Goal: Information Seeking & Learning: Check status

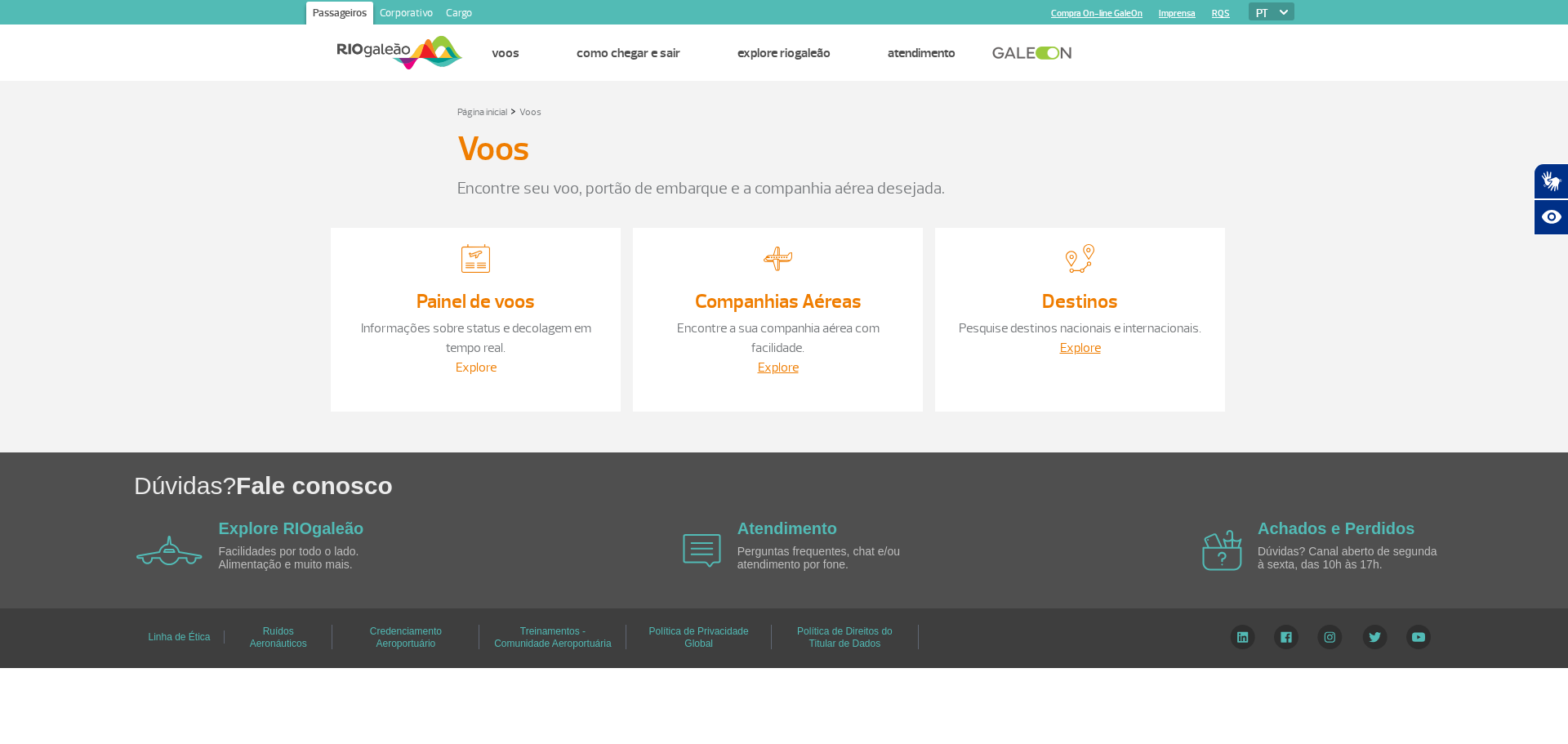
click at [479, 370] on link "Explore" at bounding box center [477, 367] width 41 height 16
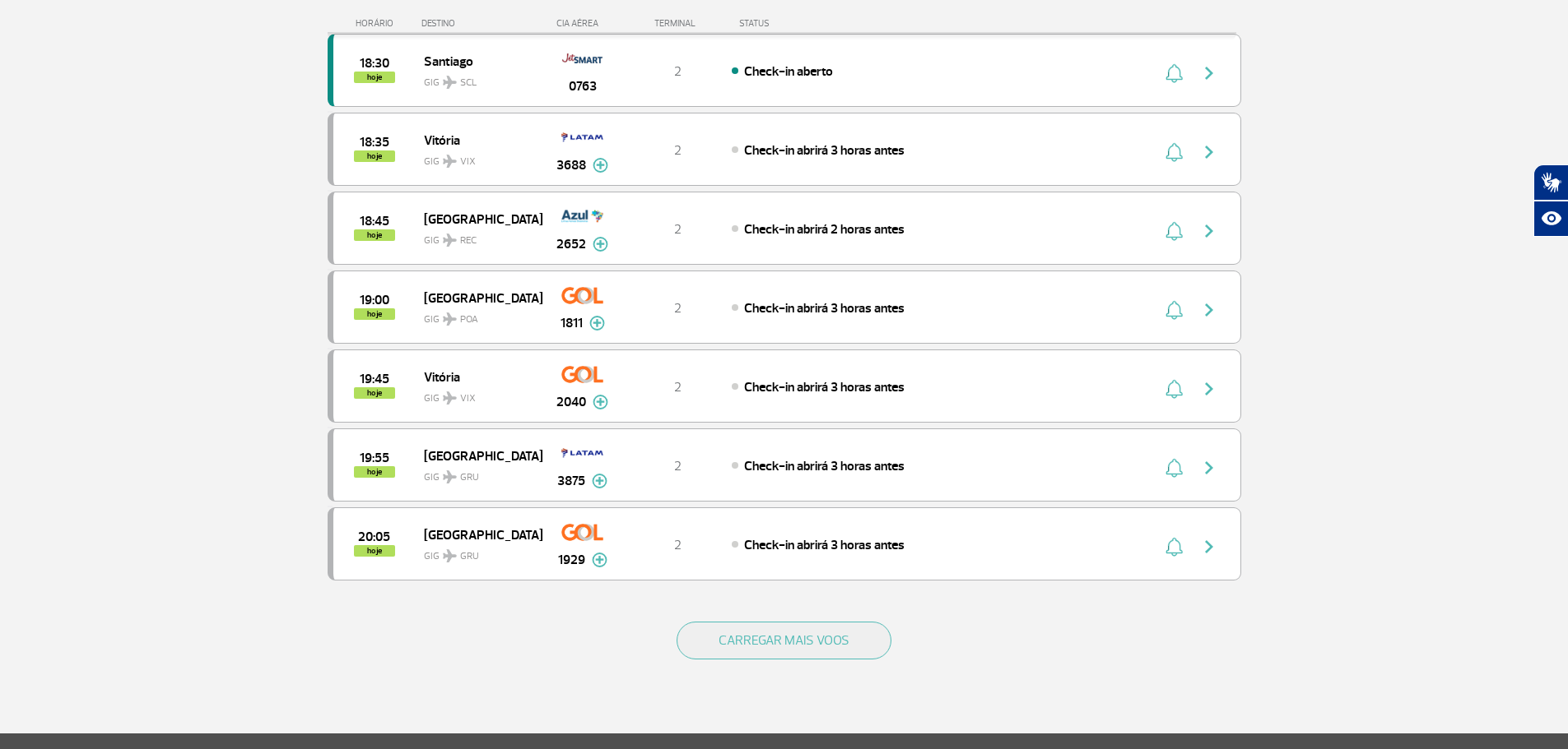
scroll to position [1316, 0]
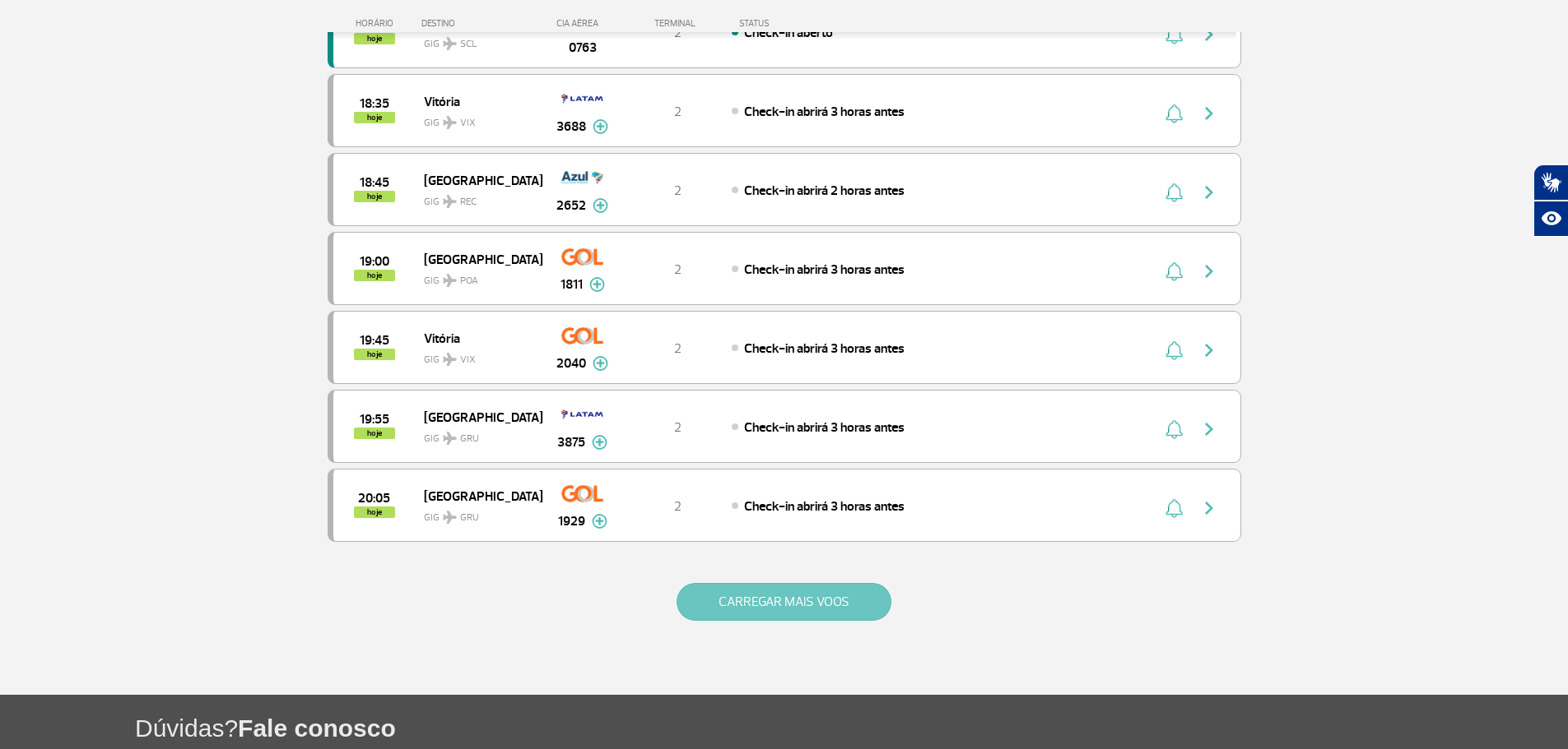
click at [810, 609] on button "CARREGAR MAIS VOOS" at bounding box center [784, 602] width 215 height 38
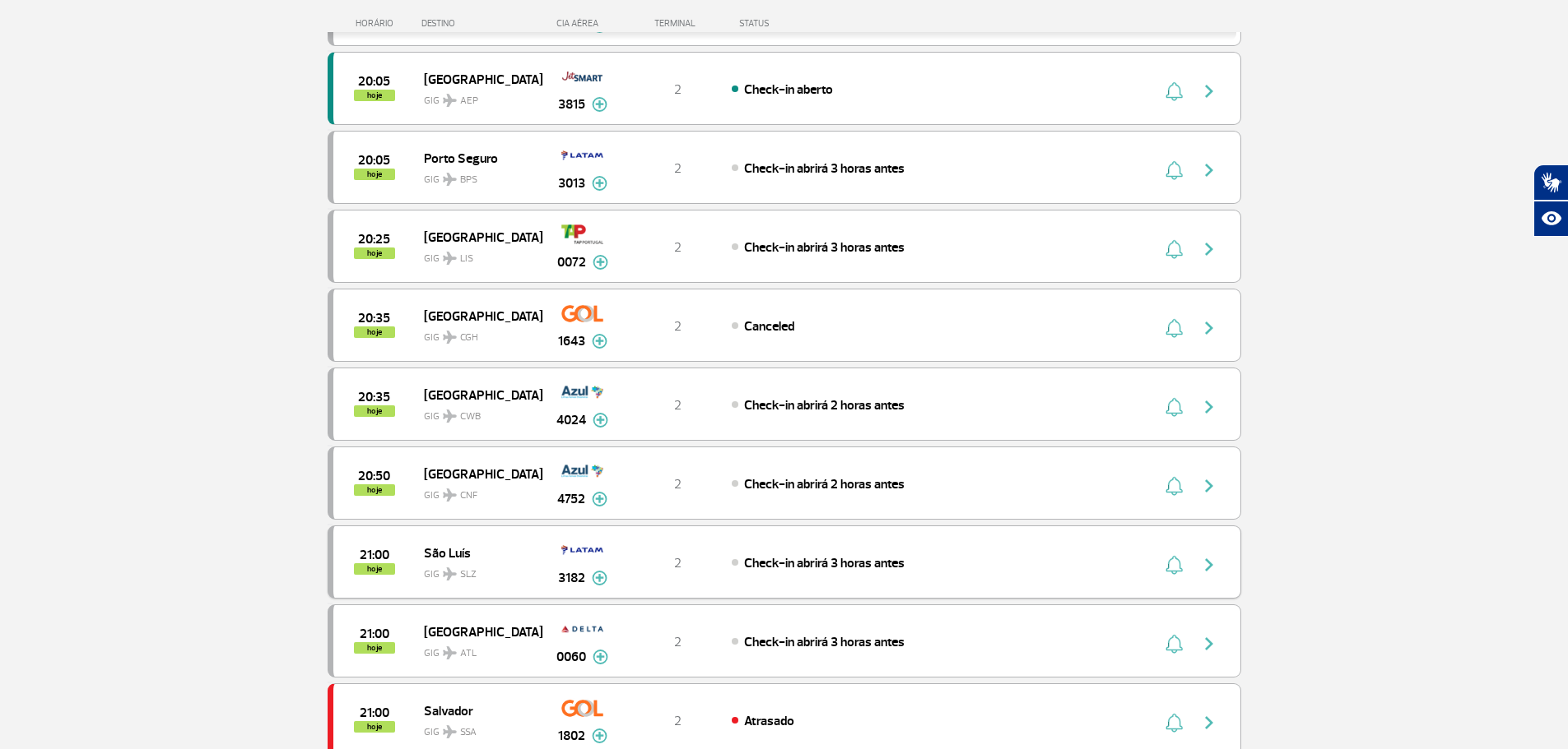
scroll to position [1809, 0]
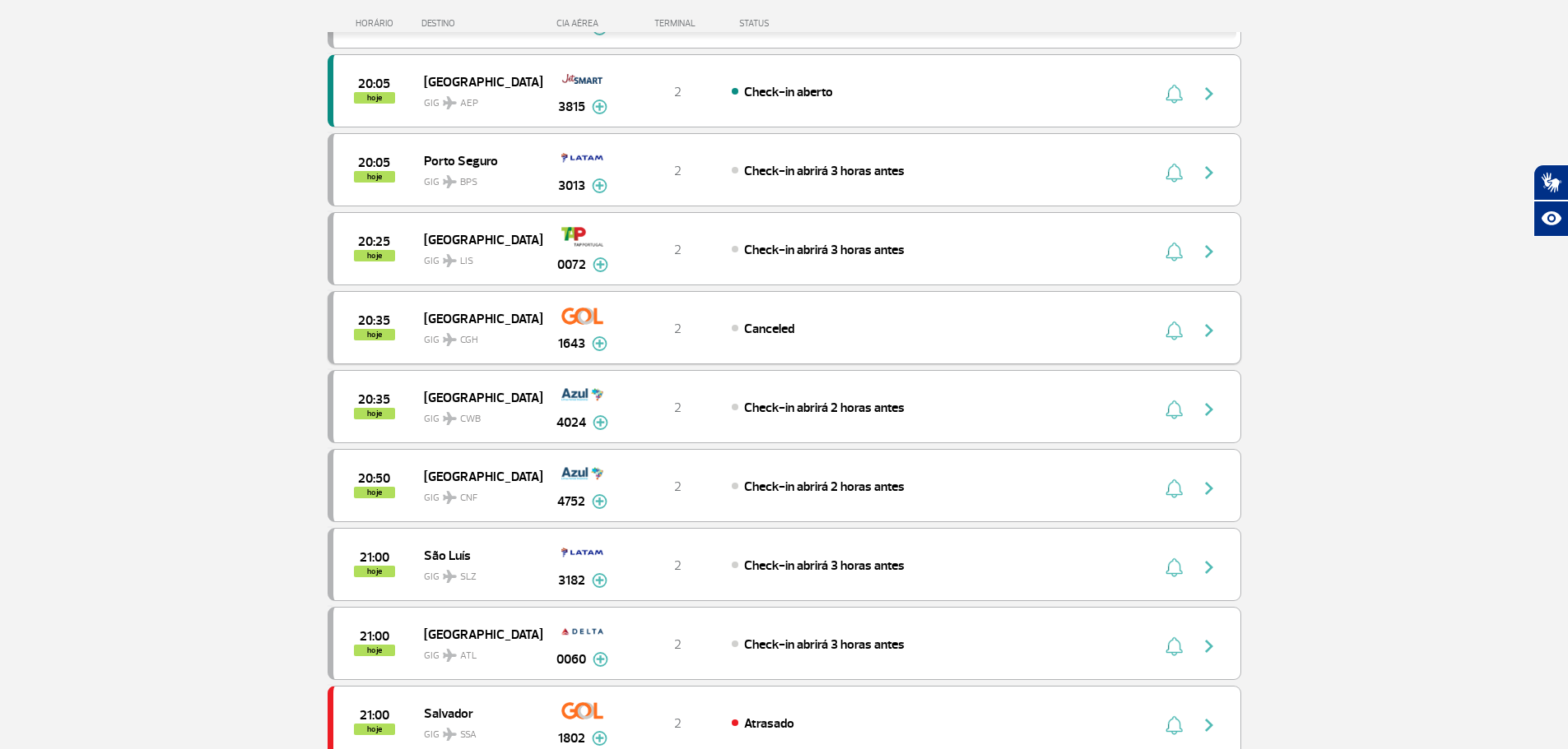
click at [1209, 330] on img "button" at bounding box center [1209, 330] width 20 height 20
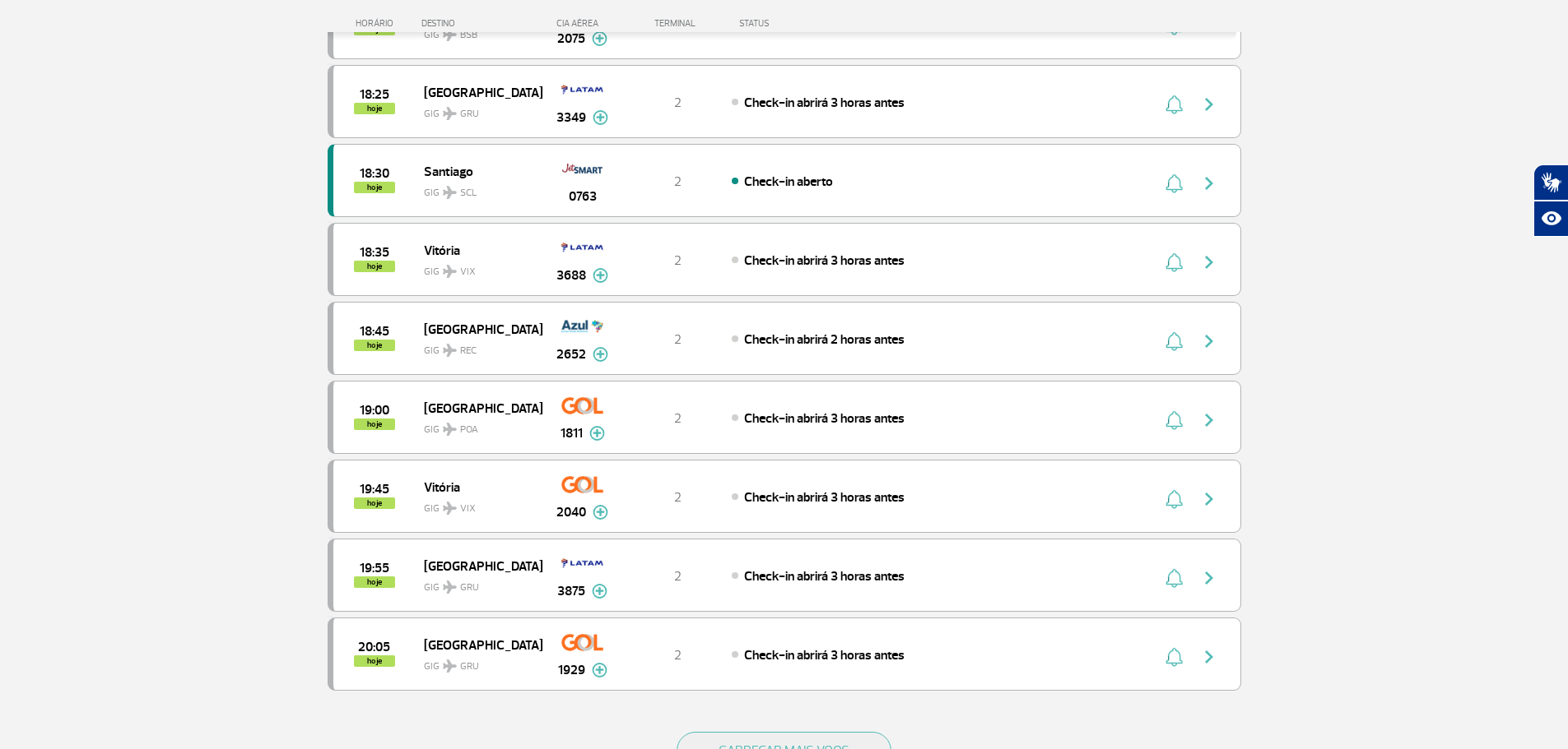
scroll to position [1316, 0]
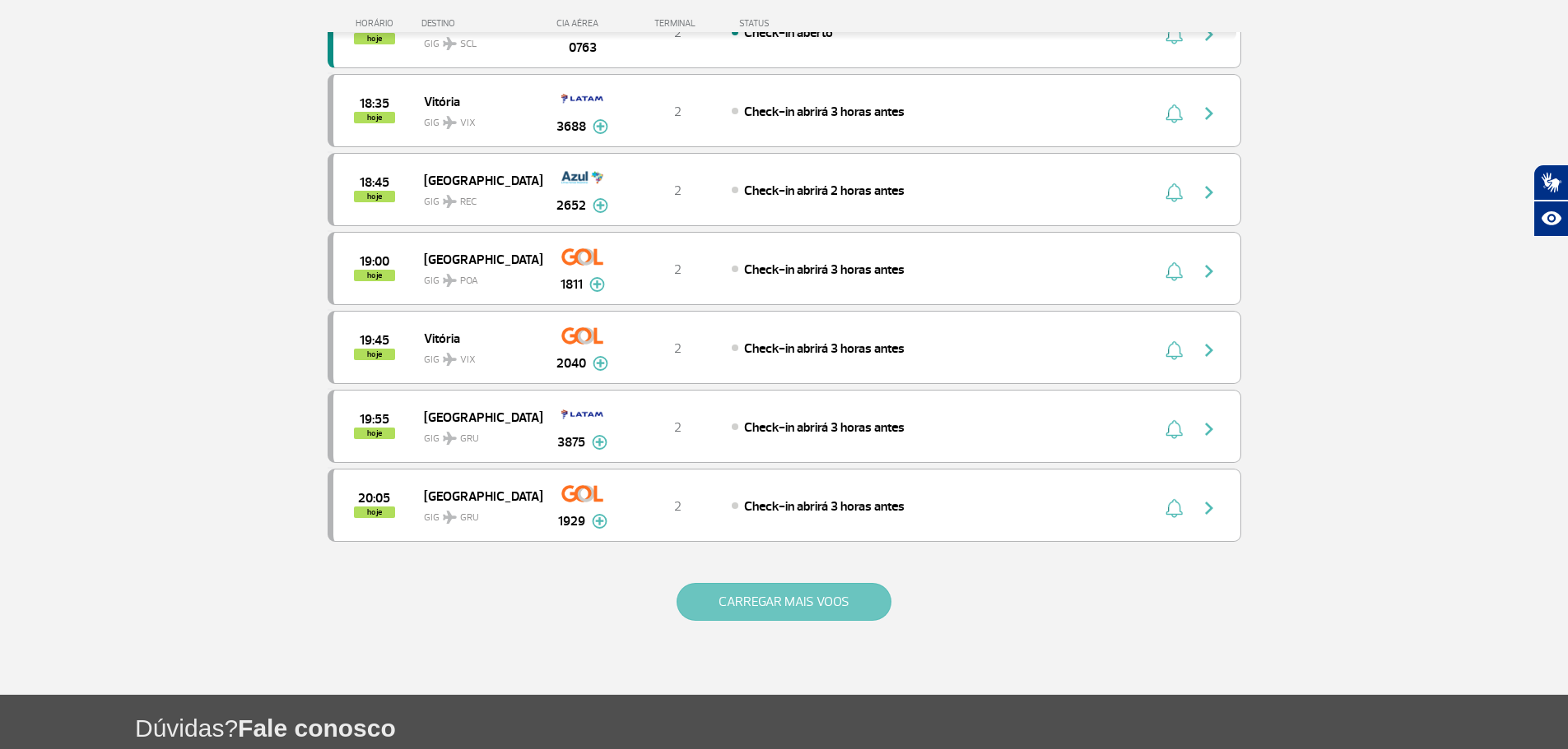
click at [788, 610] on button "CARREGAR MAIS VOOS" at bounding box center [784, 602] width 215 height 38
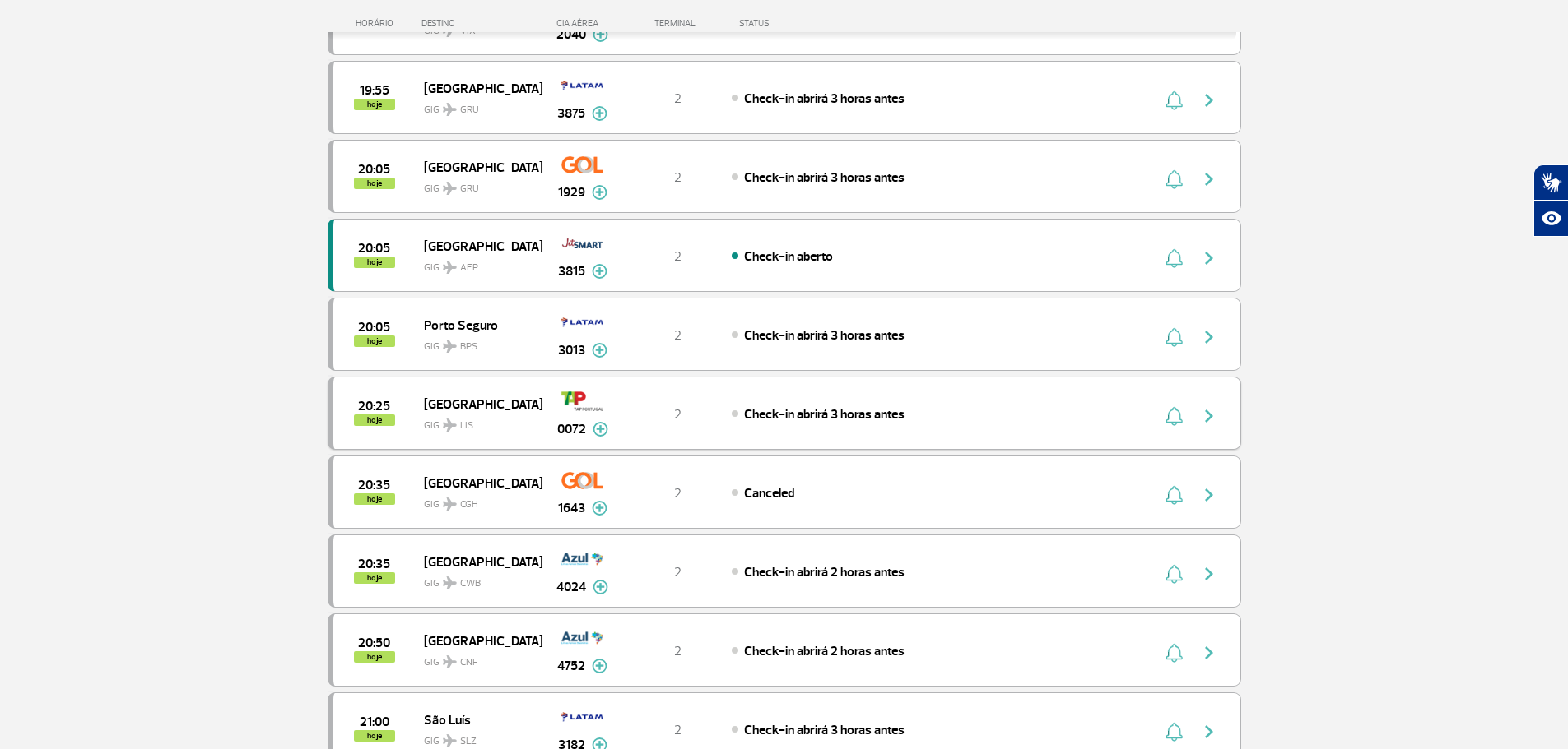
scroll to position [1727, 0]
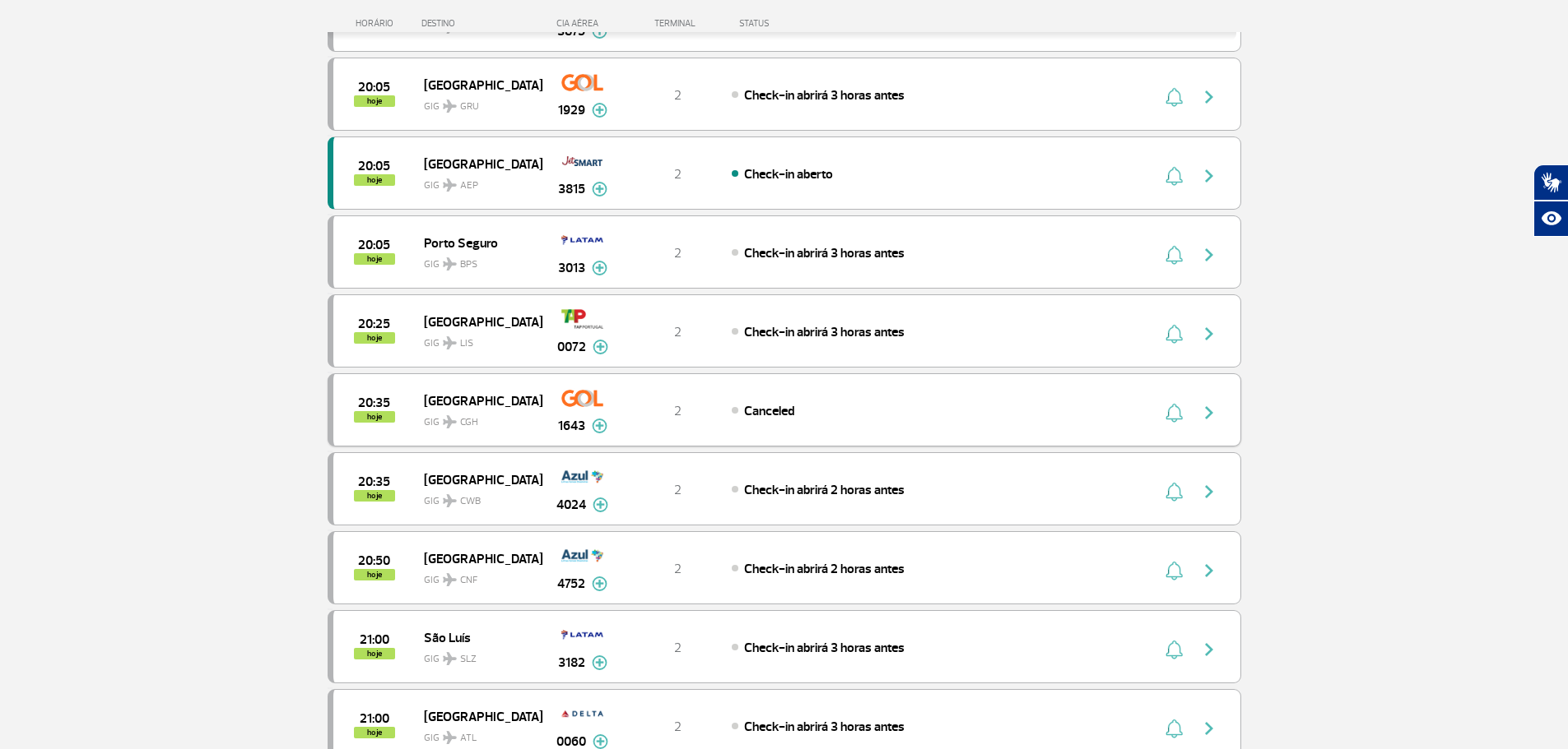
click at [596, 429] on img at bounding box center [600, 426] width 16 height 15
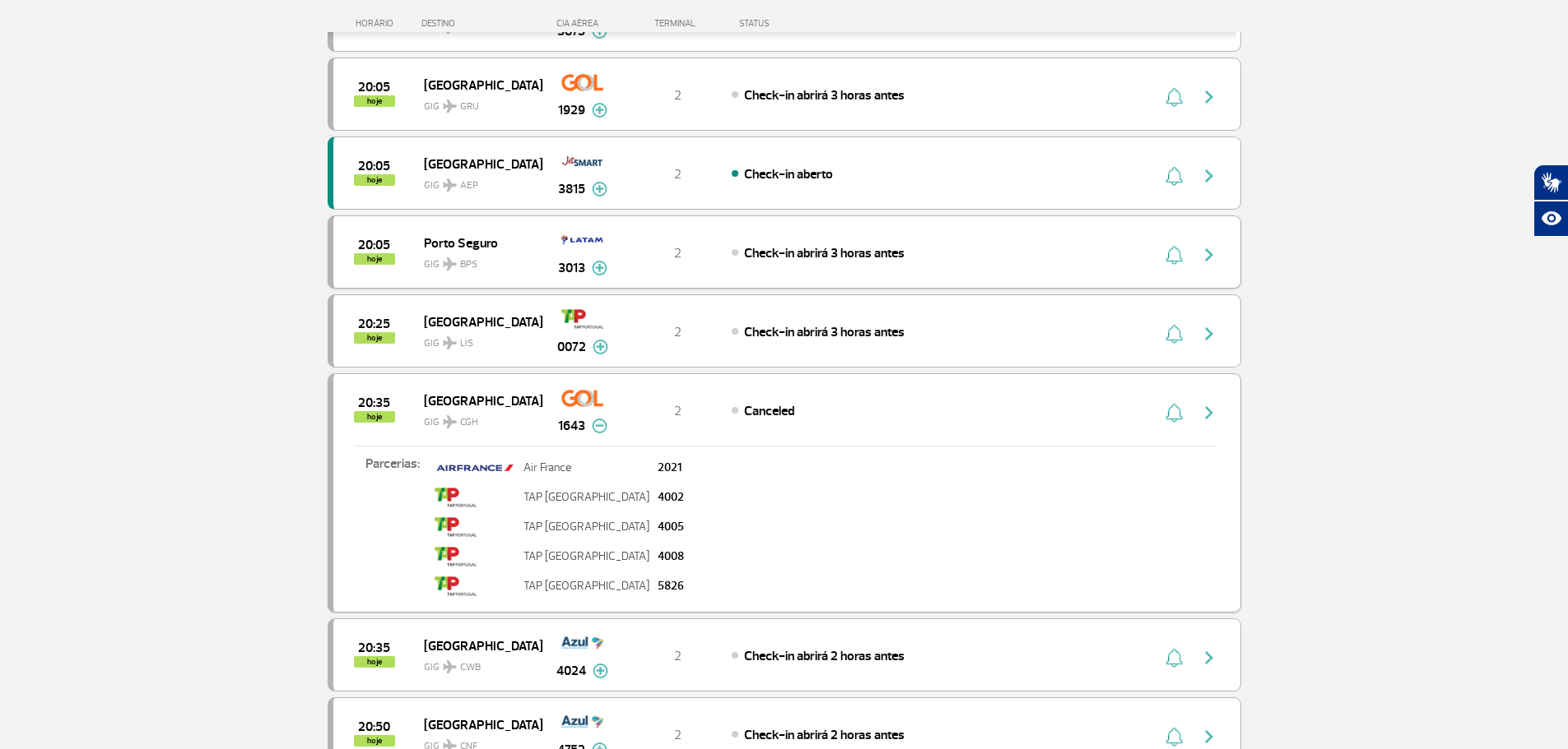
scroll to position [1809, 0]
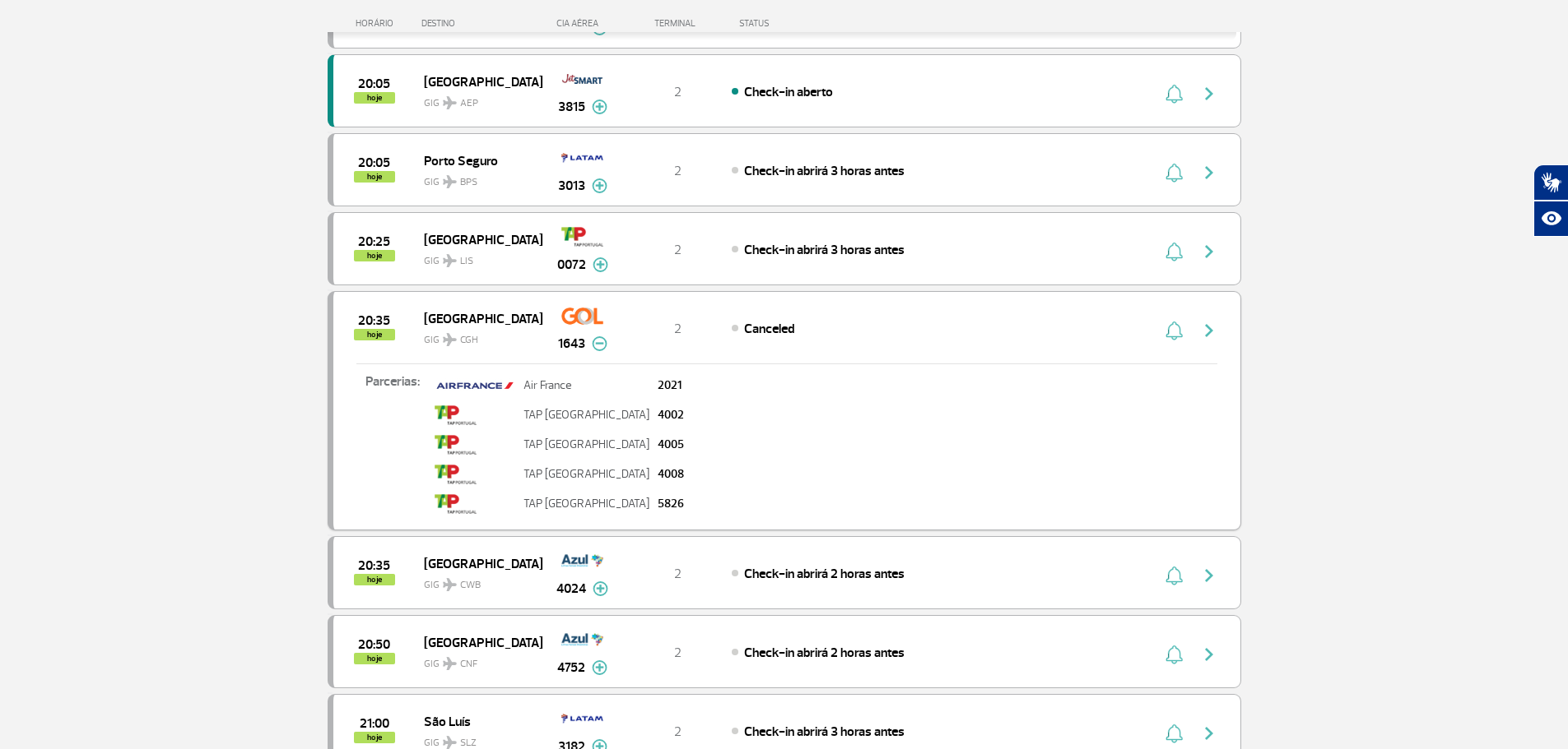
click at [601, 346] on img at bounding box center [600, 343] width 16 height 15
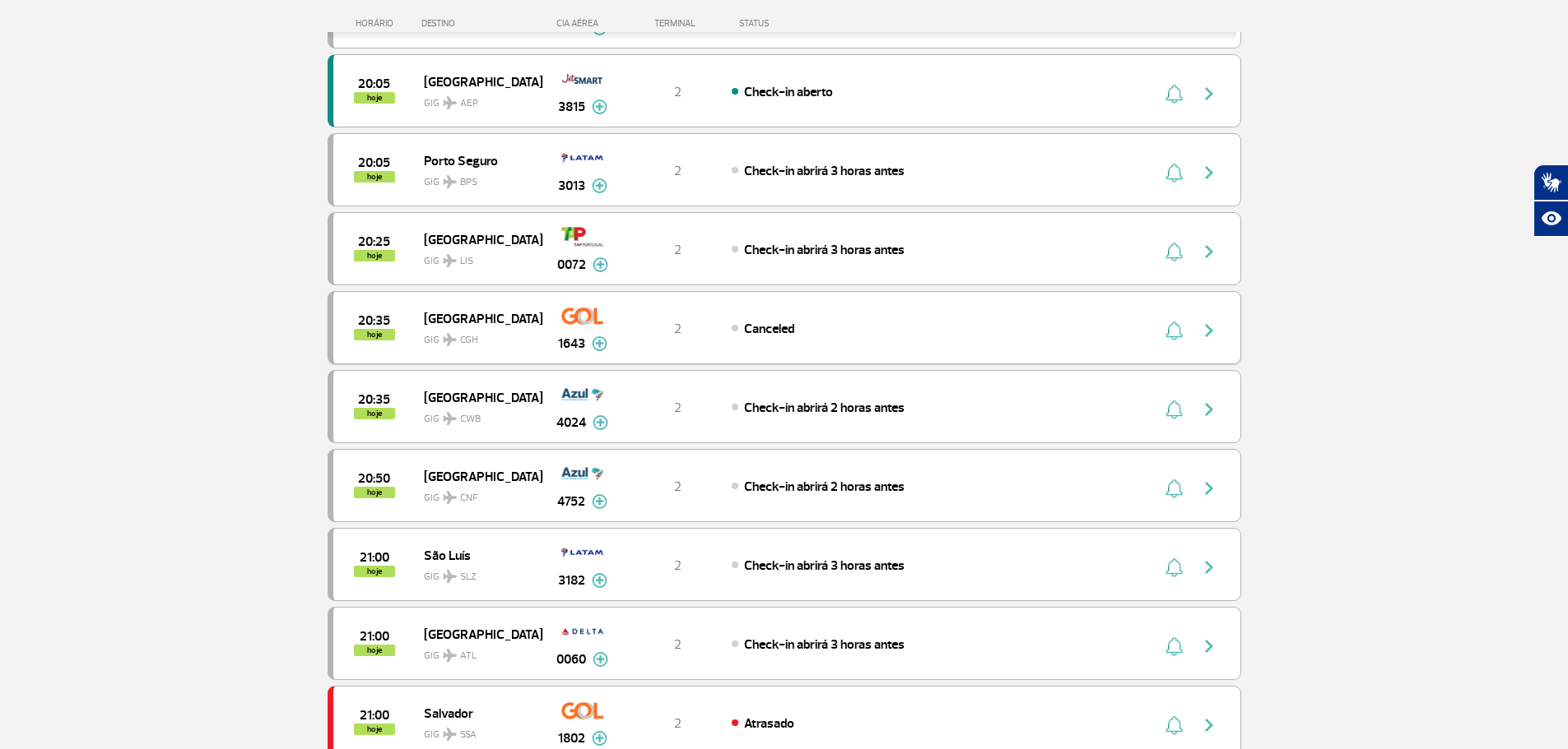
click at [602, 346] on img at bounding box center [600, 343] width 16 height 15
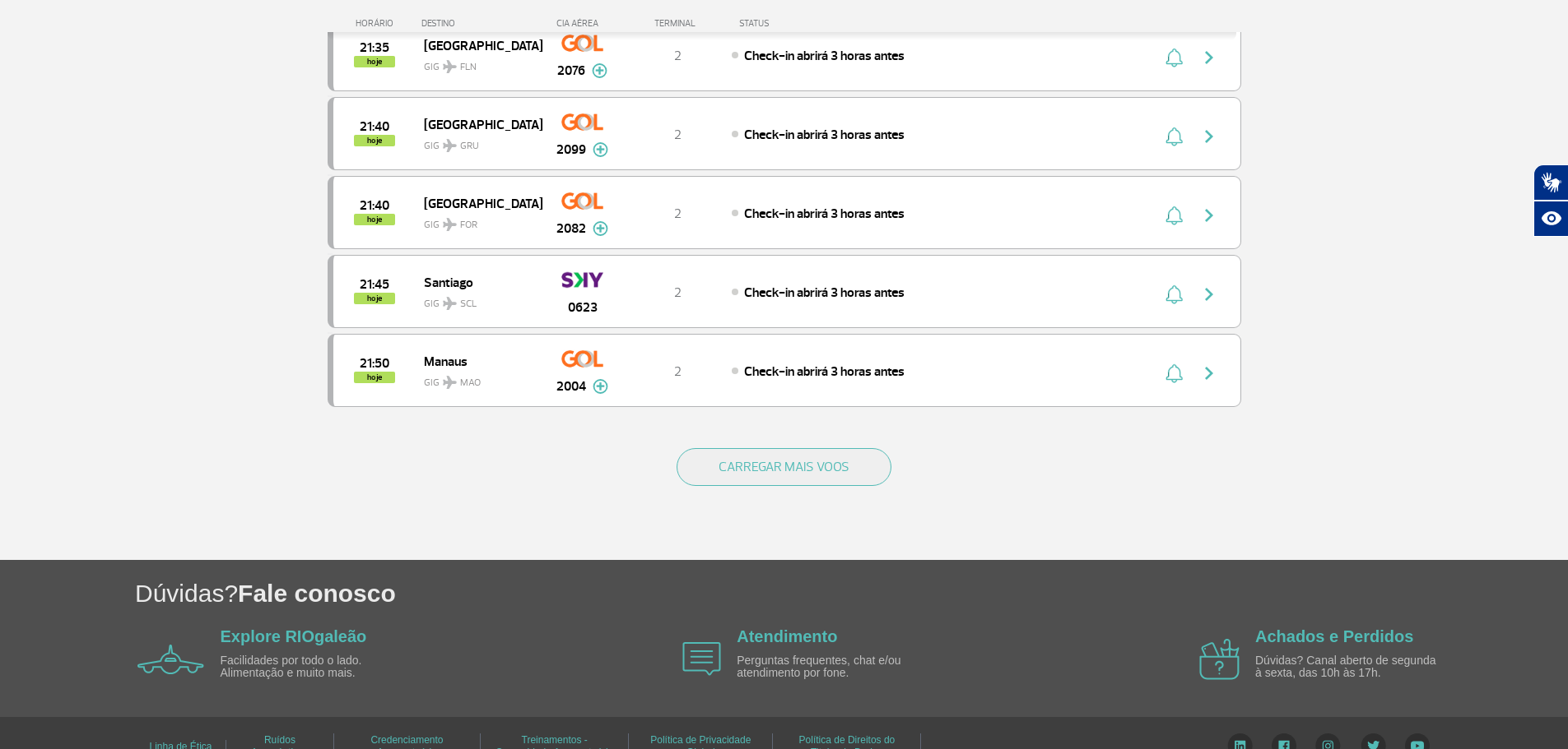
scroll to position [3208, 0]
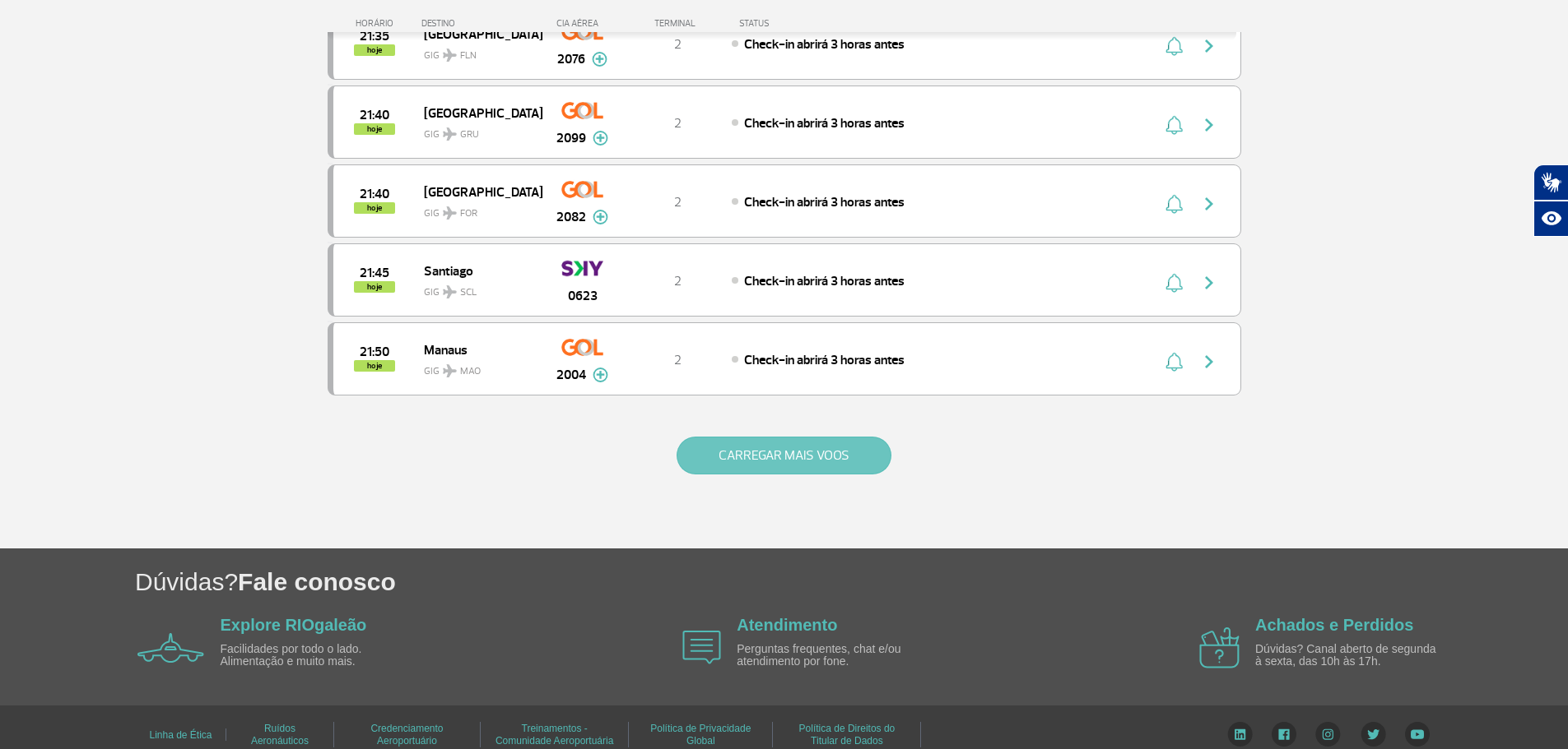
click at [826, 451] on button "CARREGAR MAIS VOOS" at bounding box center [784, 456] width 215 height 38
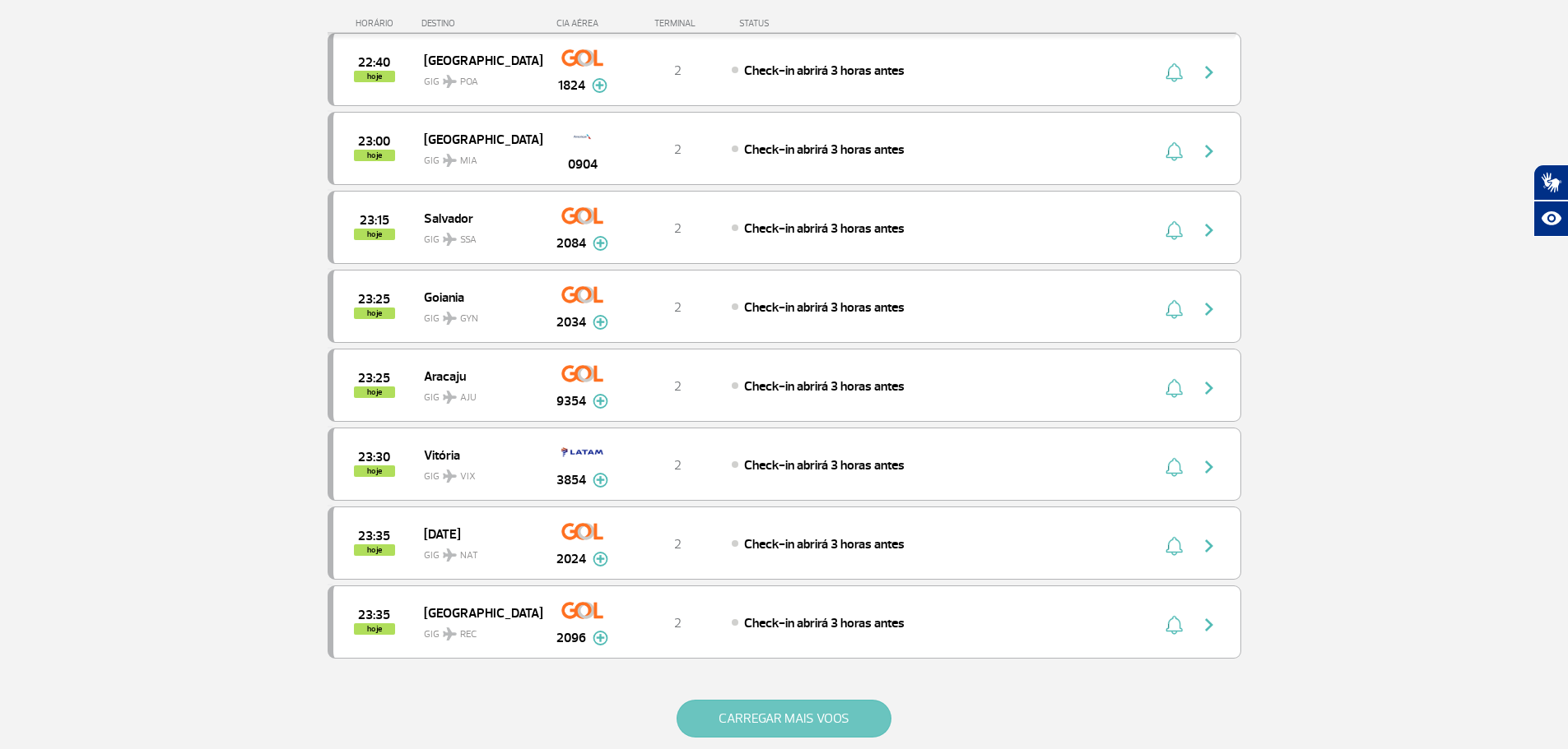
scroll to position [4689, 0]
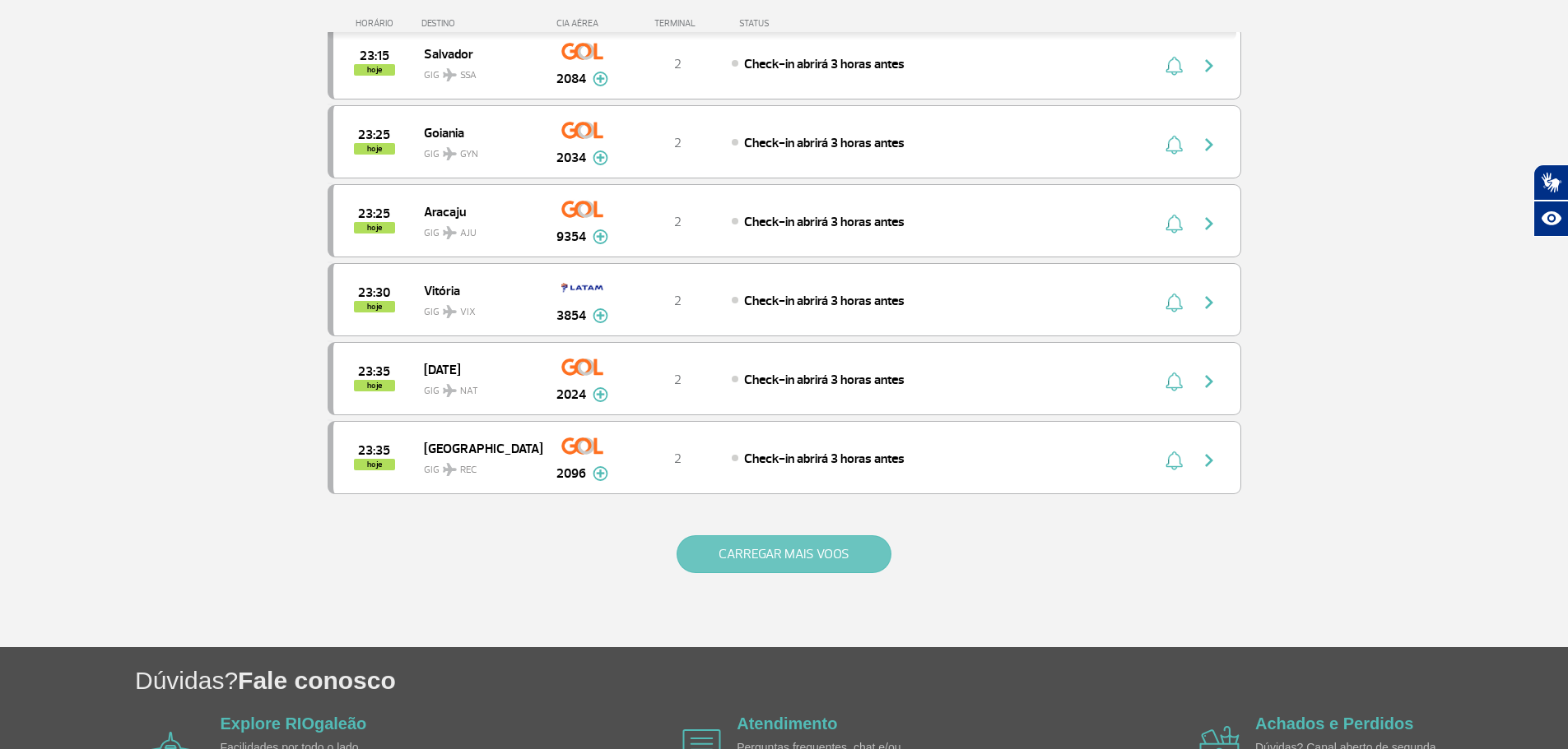
click at [819, 563] on button "CARREGAR MAIS VOOS" at bounding box center [784, 554] width 215 height 38
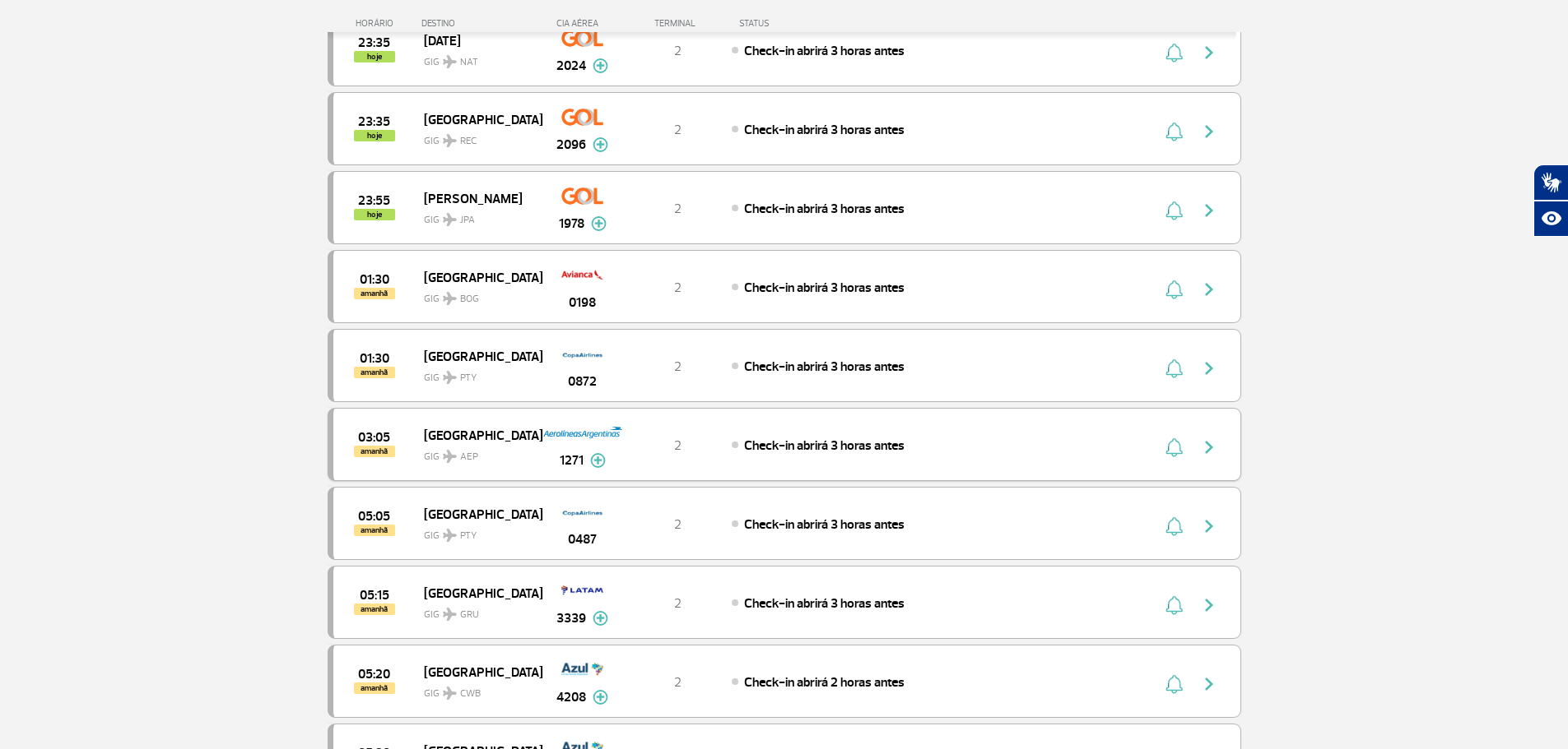
scroll to position [4936, 0]
